Goal: Task Accomplishment & Management: Manage account settings

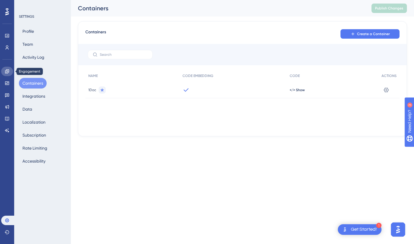
click at [9, 73] on icon at bounding box center [7, 71] width 5 height 5
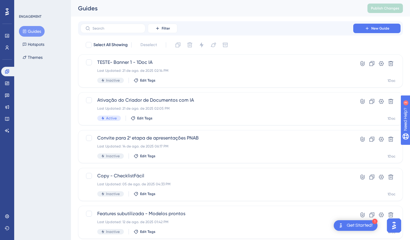
click at [3, 100] on div "Feedback" at bounding box center [7, 94] width 12 height 9
click at [5, 96] on icon at bounding box center [7, 96] width 4 height 4
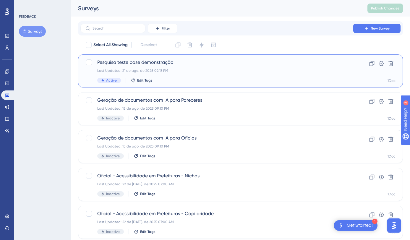
click at [218, 70] on div "Last Updated: 21 de ago. de 2025 02:13 PM" at bounding box center [216, 70] width 239 height 5
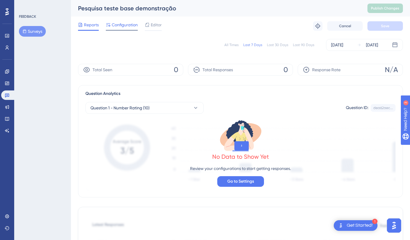
click at [123, 26] on span "Configuration" at bounding box center [125, 24] width 26 height 7
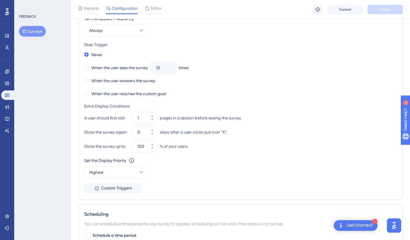
scroll to position [286, 0]
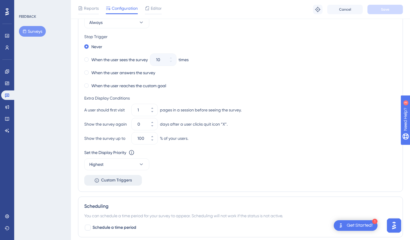
click at [104, 180] on span "Custom Triggers" at bounding box center [116, 180] width 31 height 7
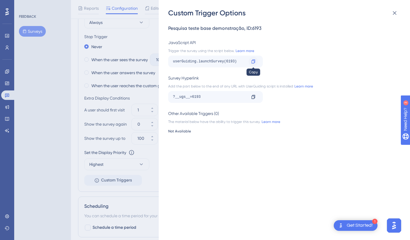
click at [253, 62] on icon at bounding box center [253, 61] width 5 height 5
click at [143, 35] on div "Custom Trigger Options Pesquisa teste base demonstração , ID: 6193 JavaScript A…" at bounding box center [205, 120] width 410 height 240
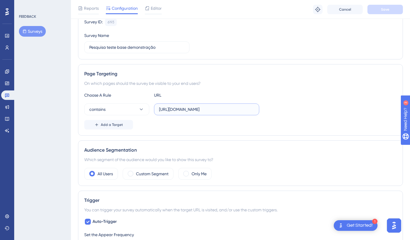
scroll to position [0, 14]
drag, startPoint x: 229, startPoint y: 109, endPoint x: 316, endPoint y: 124, distance: 88.4
click at [316, 124] on div "Choose A Rule URL contains [URL][DOMAIN_NAME] Add a Target" at bounding box center [240, 111] width 312 height 38
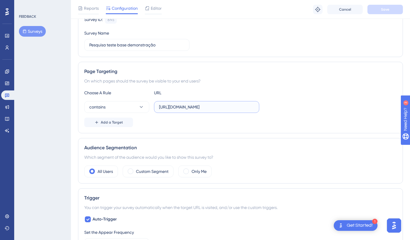
scroll to position [60, 0]
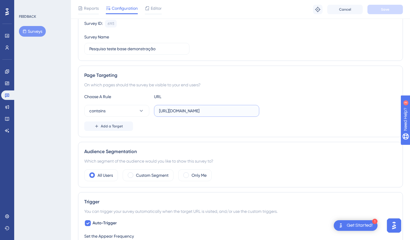
drag, startPoint x: 413, startPoint y: 95, endPoint x: 48, endPoint y: 2, distance: 376.3
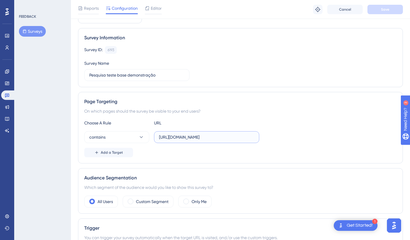
scroll to position [33, 0]
click at [221, 137] on input "[URL][DOMAIN_NAME]" at bounding box center [206, 138] width 95 height 6
drag, startPoint x: 214, startPoint y: 139, endPoint x: 316, endPoint y: 144, distance: 102.1
click at [316, 144] on div "Choose A Rule URL contains [URL][DOMAIN_NAME] Add a Target" at bounding box center [240, 139] width 312 height 38
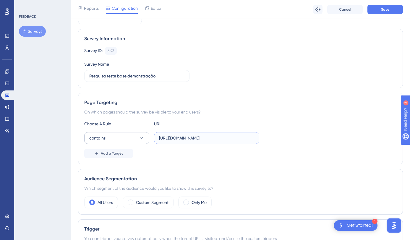
type input "[URL][DOMAIN_NAME]"
click at [136, 141] on button "contains" at bounding box center [116, 138] width 65 height 12
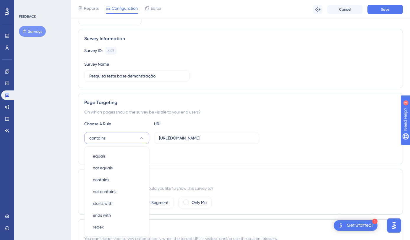
scroll to position [104, 0]
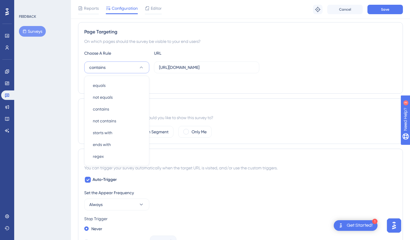
click at [293, 71] on div "contains equals equals not equals not equals contains contains not contains not…" at bounding box center [240, 67] width 312 height 12
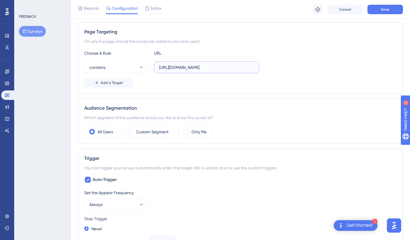
click at [241, 70] on input "[URL][DOMAIN_NAME]" at bounding box center [206, 67] width 95 height 6
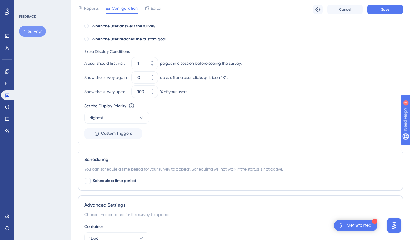
scroll to position [292, 0]
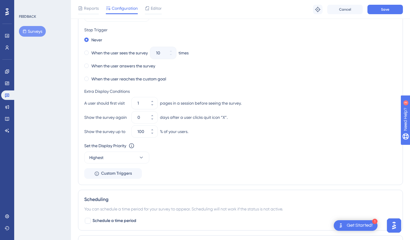
click at [92, 165] on div "Set the Appear Frequency Always Stop Trigger Never When the user sees the surve…" at bounding box center [240, 89] width 312 height 178
click at [93, 174] on button "Custom Triggers" at bounding box center [113, 173] width 58 height 11
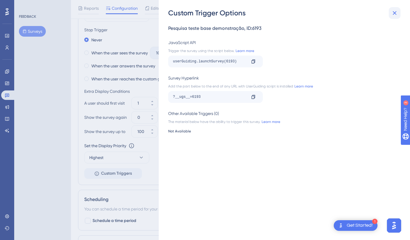
click at [393, 13] on icon at bounding box center [394, 12] width 7 height 7
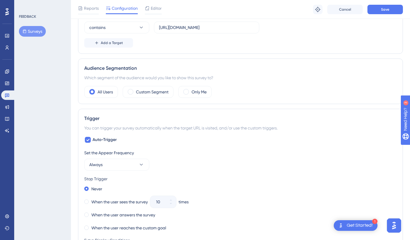
scroll to position [144, 0]
click at [88, 139] on icon at bounding box center [87, 139] width 3 height 2
checkbox input "false"
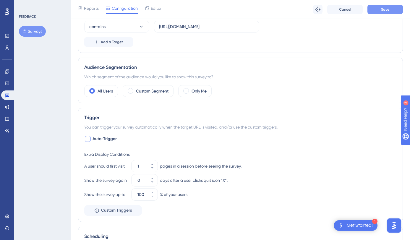
click at [395, 12] on button "Save" at bounding box center [384, 9] width 35 height 9
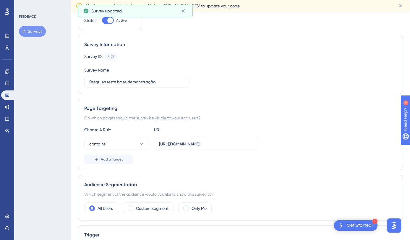
scroll to position [0, 0]
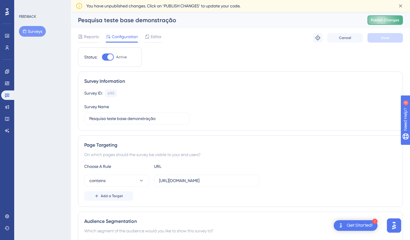
click at [396, 18] on span "Publish Changes" at bounding box center [385, 20] width 28 height 5
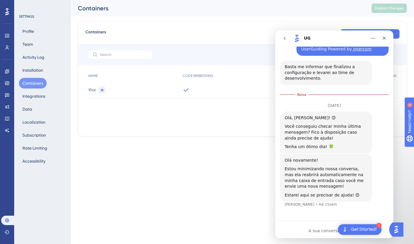
scroll to position [1395, 0]
click at [383, 39] on icon "Fechar" at bounding box center [384, 38] width 5 height 5
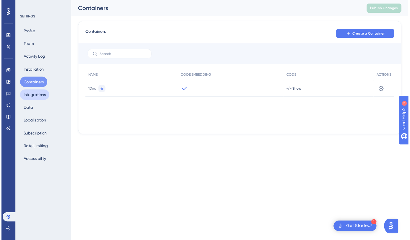
scroll to position [1382, 0]
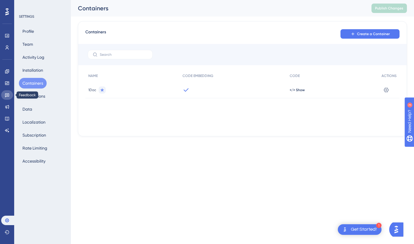
click at [6, 99] on link at bounding box center [7, 94] width 12 height 9
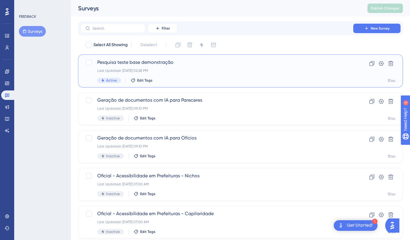
click at [194, 64] on span "Pesquisa teste base demonstração" at bounding box center [216, 62] width 239 height 7
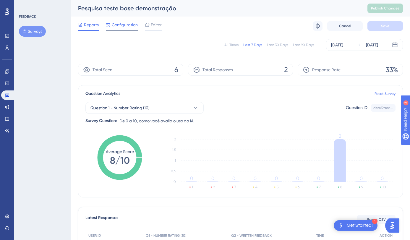
click at [119, 22] on span "Configuration" at bounding box center [125, 24] width 26 height 7
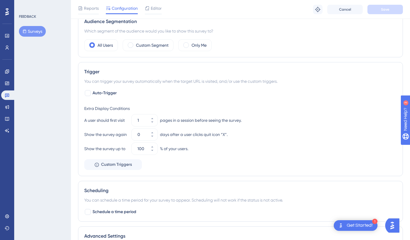
scroll to position [191, 0]
click at [141, 136] on input "0" at bounding box center [141, 133] width 8 height 7
click at [102, 91] on span "Auto-Trigger" at bounding box center [104, 92] width 24 height 7
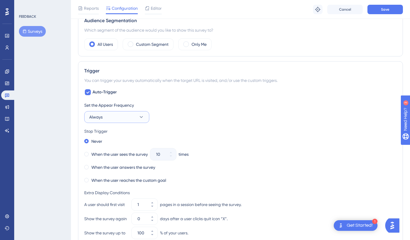
click at [107, 119] on button "Always" at bounding box center [116, 117] width 65 height 12
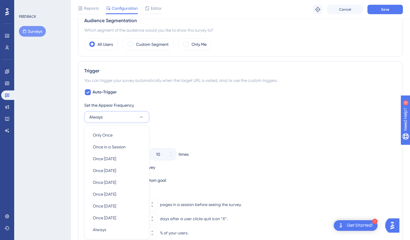
scroll to position [253, 0]
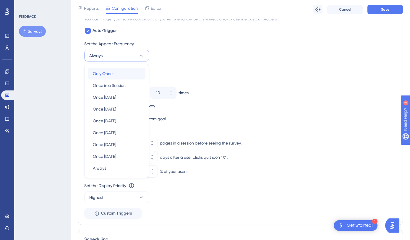
click at [121, 74] on div "Only Once Only Once" at bounding box center [117, 74] width 48 height 12
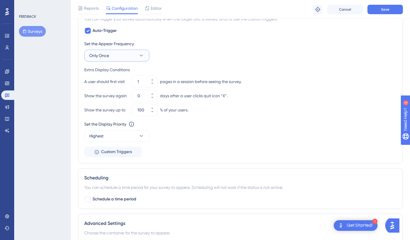
click at [126, 54] on button "Only Once" at bounding box center [116, 56] width 65 height 12
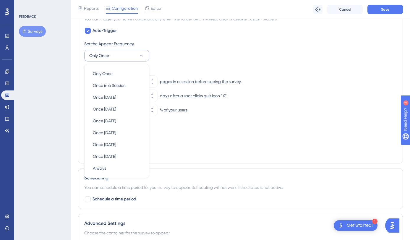
scroll to position [253, 0]
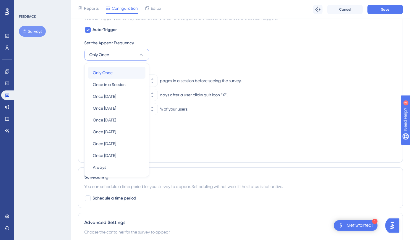
click at [123, 73] on div "Only Once Only Once" at bounding box center [117, 73] width 48 height 12
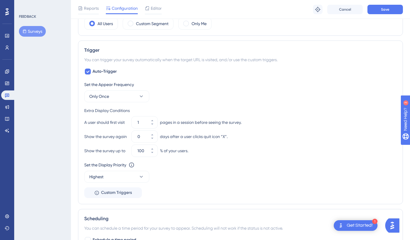
scroll to position [215, 0]
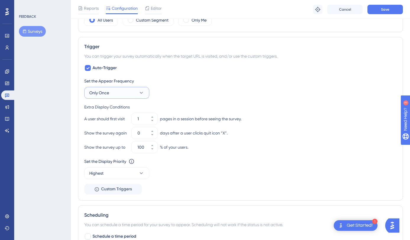
click at [110, 94] on button "Only Once" at bounding box center [116, 93] width 65 height 12
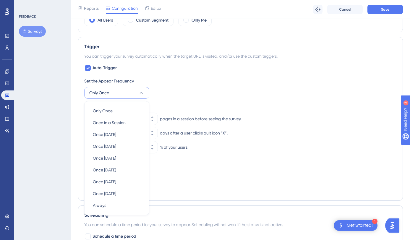
scroll to position [253, 0]
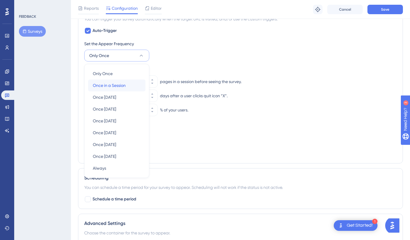
click at [107, 87] on span "Once in a Session" at bounding box center [109, 85] width 33 height 7
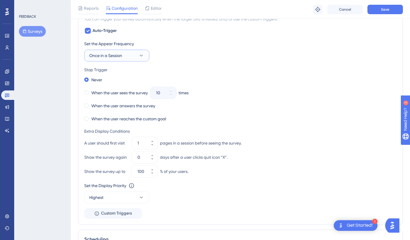
click at [119, 56] on span "Once in a Session" at bounding box center [105, 55] width 33 height 7
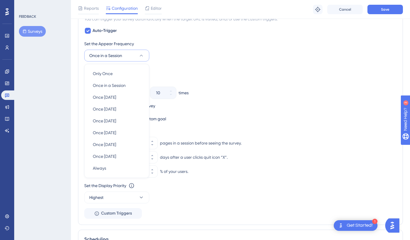
scroll to position [253, 0]
click at [98, 164] on span "Always" at bounding box center [99, 167] width 13 height 7
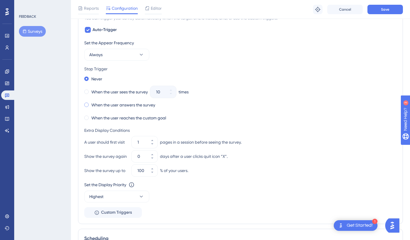
click at [129, 106] on label "When the user answers the survey" at bounding box center [123, 104] width 64 height 7
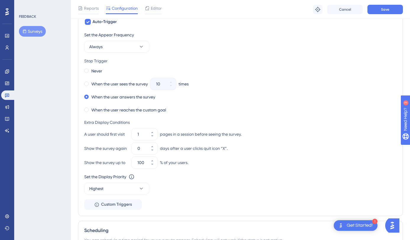
scroll to position [254, 0]
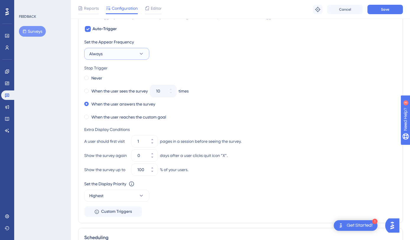
click at [128, 52] on button "Always" at bounding box center [116, 54] width 65 height 12
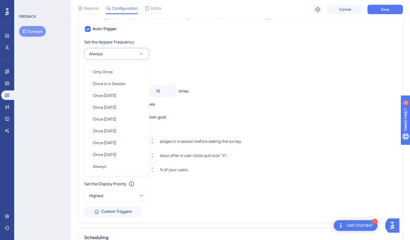
scroll to position [253, 0]
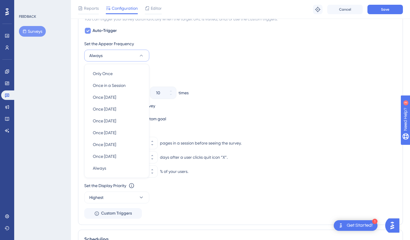
click at [92, 32] on span "Auto-Trigger" at bounding box center [104, 30] width 24 height 7
checkbox input "false"
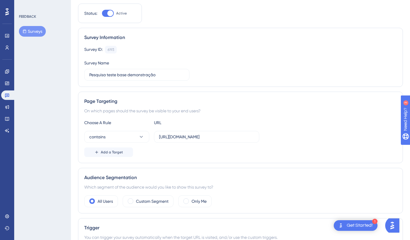
scroll to position [0, 0]
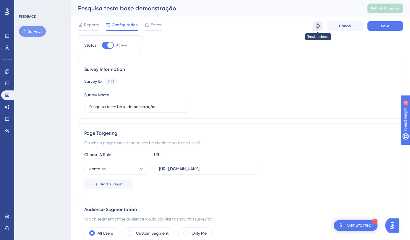
click at [315, 27] on icon at bounding box center [318, 26] width 6 height 6
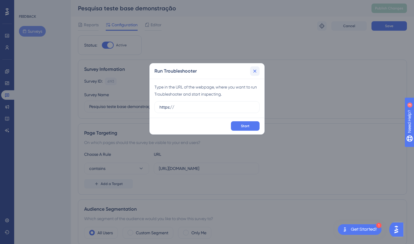
click at [257, 69] on icon at bounding box center [255, 71] width 6 height 6
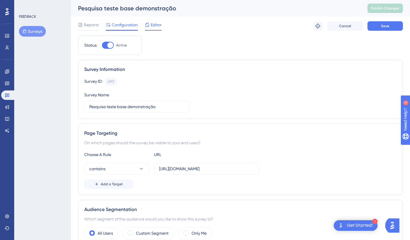
click at [151, 28] on span "Editor" at bounding box center [156, 24] width 11 height 7
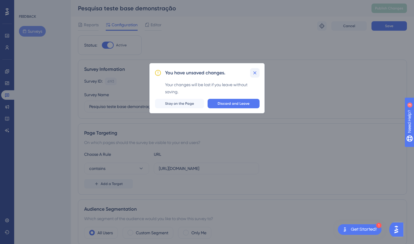
click at [256, 70] on icon at bounding box center [255, 73] width 6 height 6
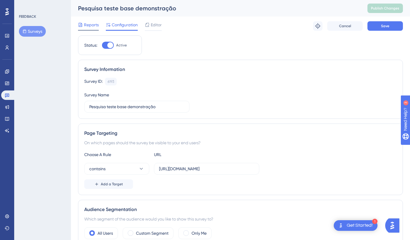
click at [90, 23] on span "Reports" at bounding box center [91, 24] width 15 height 7
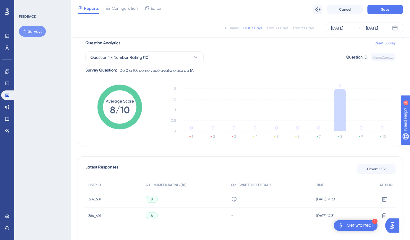
scroll to position [84, 0]
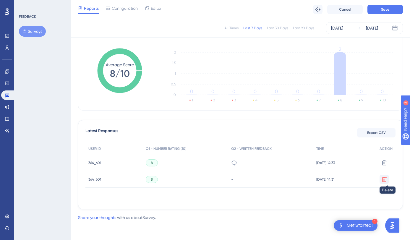
click at [385, 165] on icon at bounding box center [384, 162] width 5 height 5
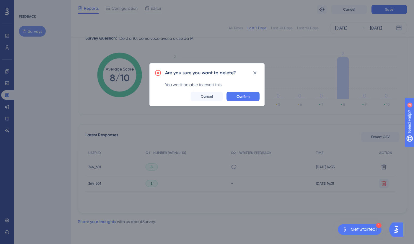
click at [244, 102] on div "Are you sure you want to delete? You won't be able to revert this. Confirm Canc…" at bounding box center [206, 84] width 115 height 43
click at [252, 96] on button "Confirm" at bounding box center [243, 96] width 33 height 9
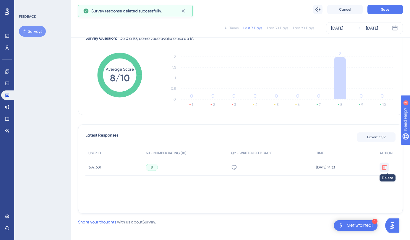
click at [384, 169] on icon at bounding box center [384, 167] width 6 height 6
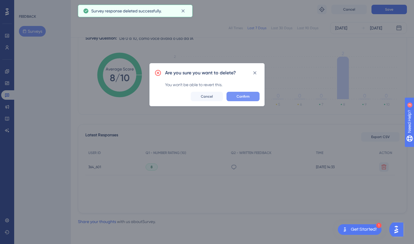
click at [245, 96] on span "Confirm" at bounding box center [243, 96] width 13 height 5
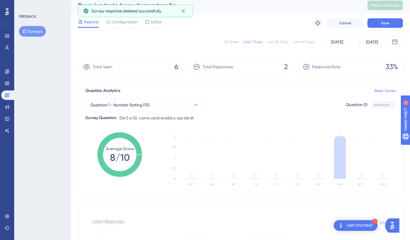
scroll to position [0, 0]
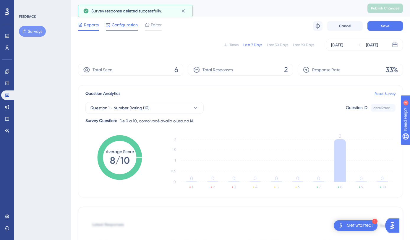
click at [118, 24] on span "Configuration" at bounding box center [125, 24] width 26 height 7
